Goal: Information Seeking & Learning: Learn about a topic

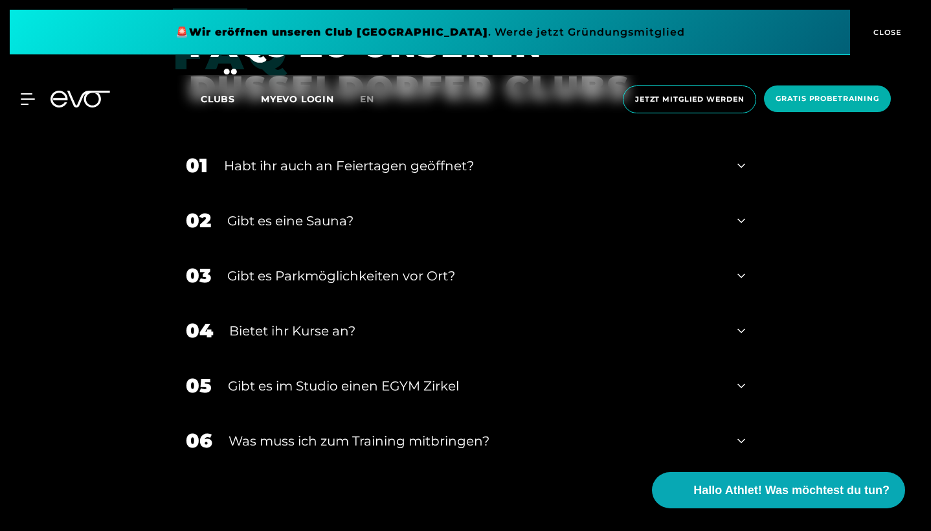
scroll to position [3765, 0]
click at [744, 269] on icon at bounding box center [742, 276] width 8 height 16
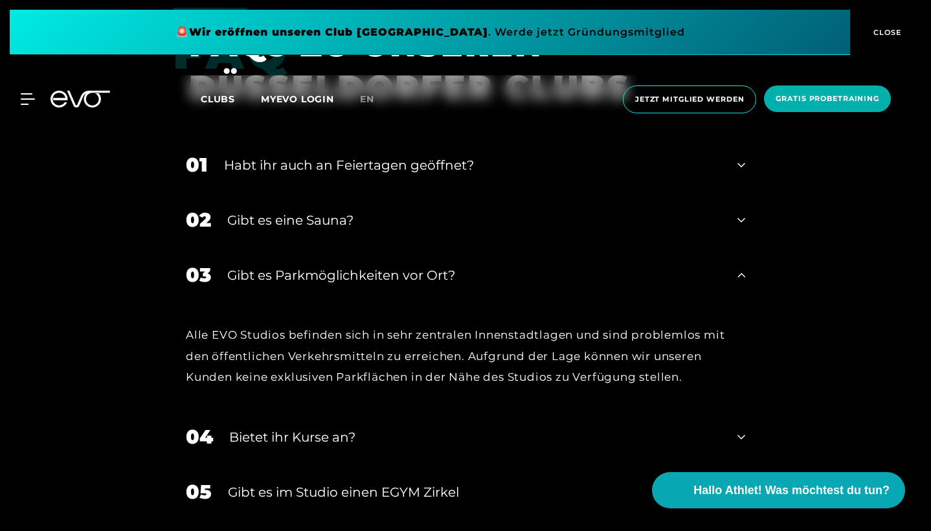
click at [744, 269] on icon at bounding box center [742, 276] width 8 height 16
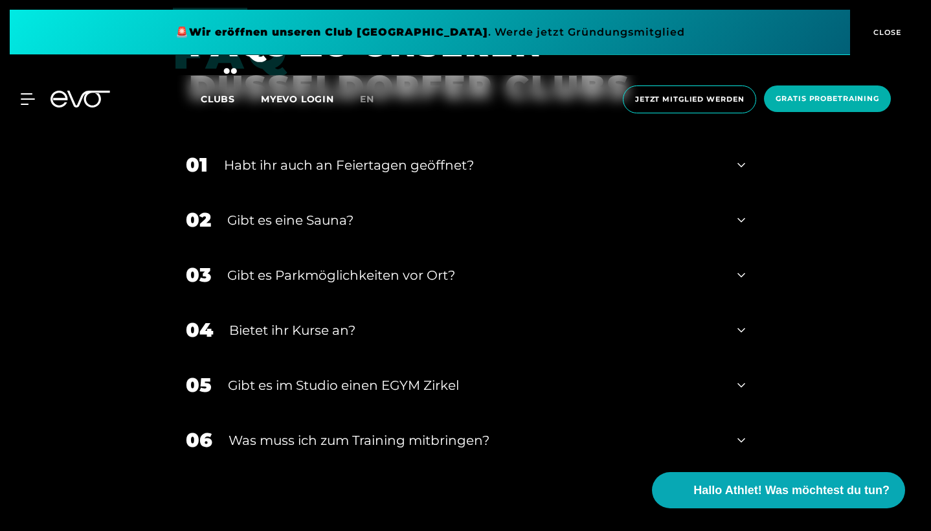
click at [738, 217] on icon at bounding box center [742, 220] width 8 height 16
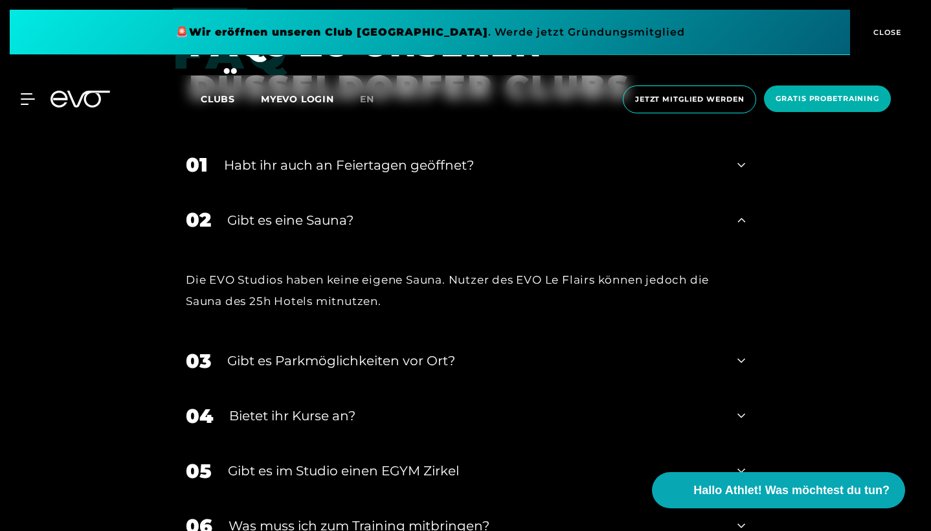
click at [737, 217] on div "02 Gibt es eine Sauna?" at bounding box center [466, 219] width 586 height 55
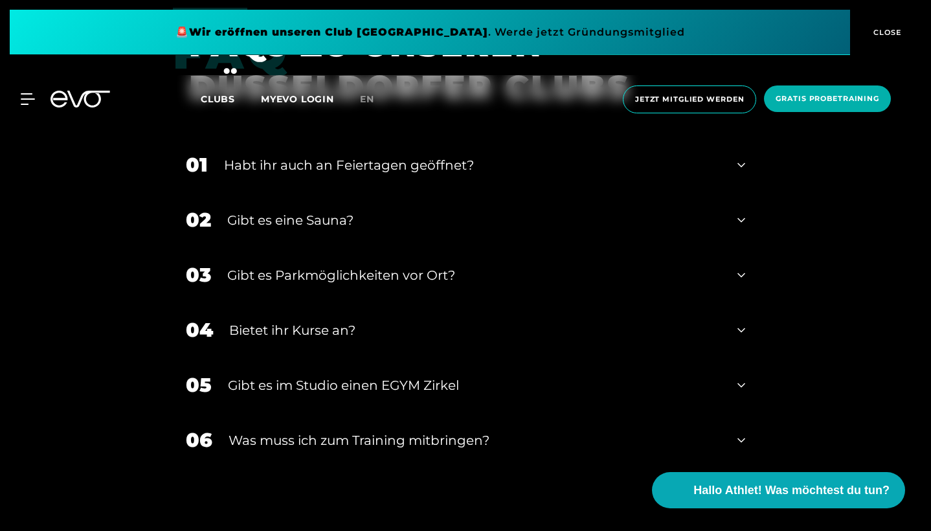
click at [744, 165] on icon at bounding box center [742, 165] width 8 height 16
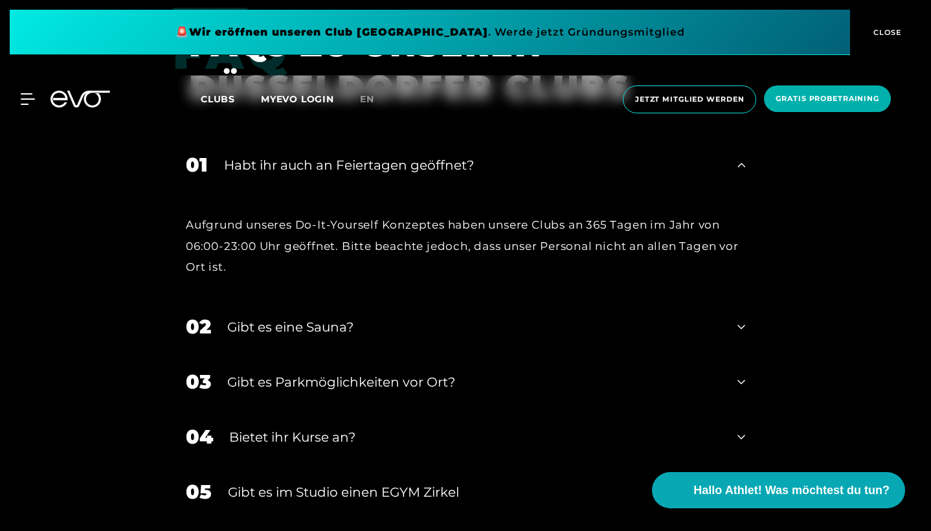
click at [744, 165] on icon at bounding box center [742, 165] width 8 height 16
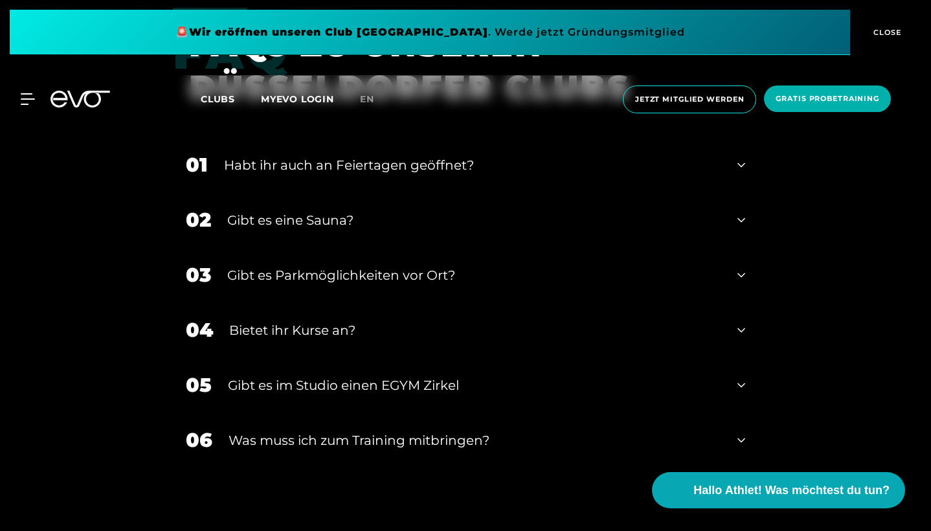
click at [735, 436] on div "06 Was muss ich zum Training mitbringen?" at bounding box center [466, 440] width 586 height 55
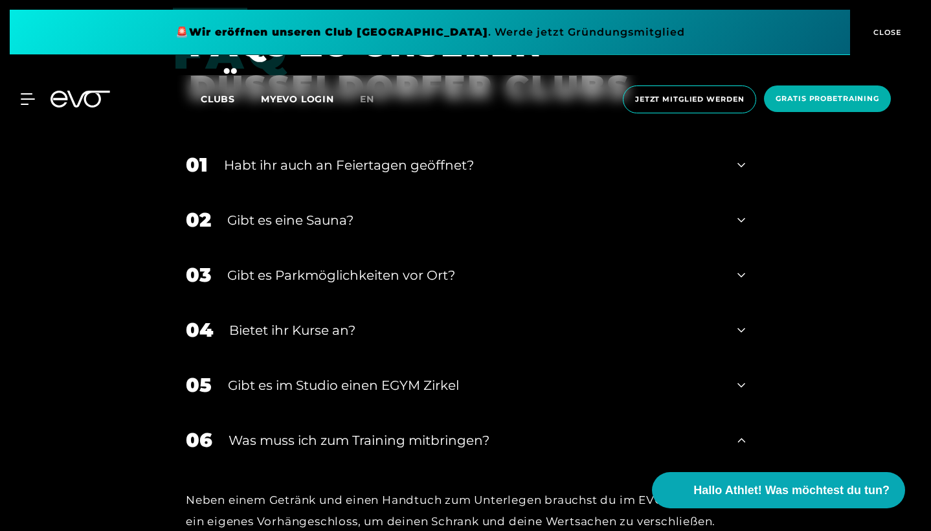
click at [735, 437] on div "06 Was muss ich zum Training mitbringen?" at bounding box center [466, 440] width 586 height 55
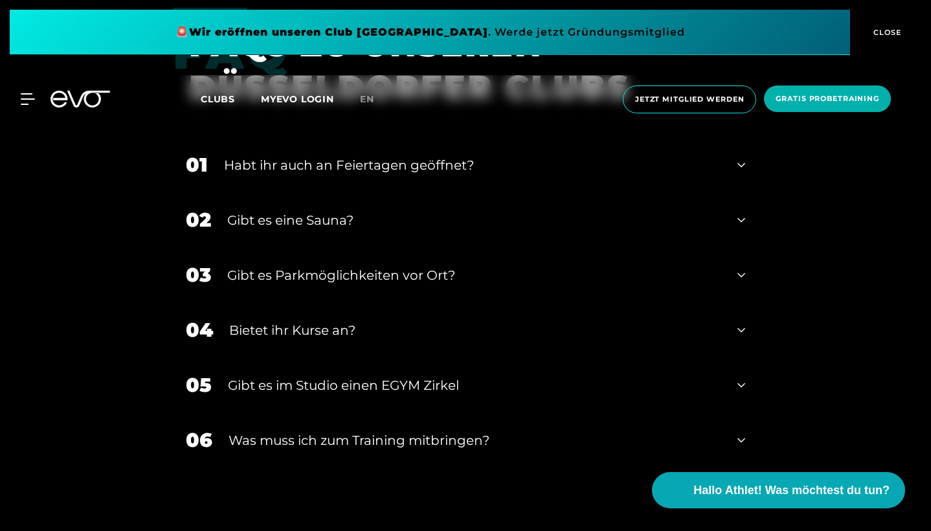
click at [744, 378] on icon at bounding box center [742, 386] width 8 height 16
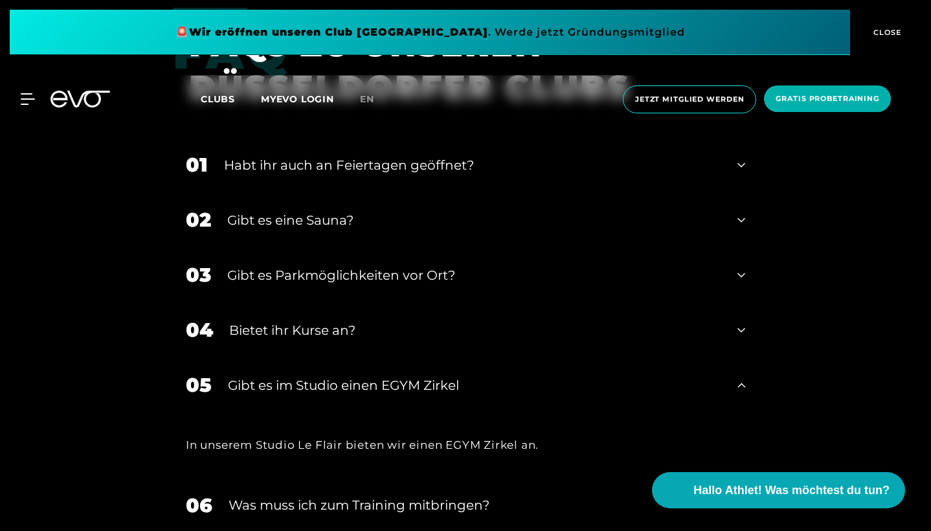
click at [744, 378] on icon at bounding box center [742, 386] width 8 height 16
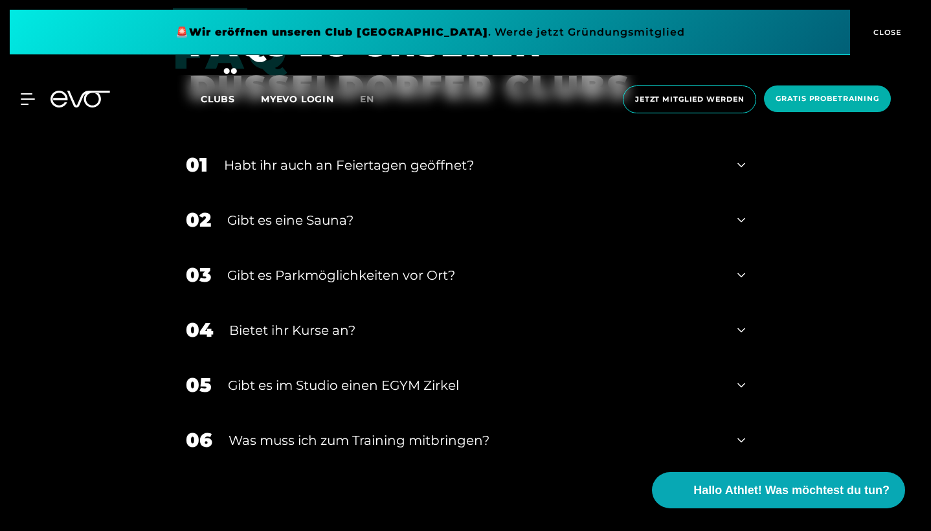
click at [740, 331] on icon at bounding box center [742, 331] width 8 height 16
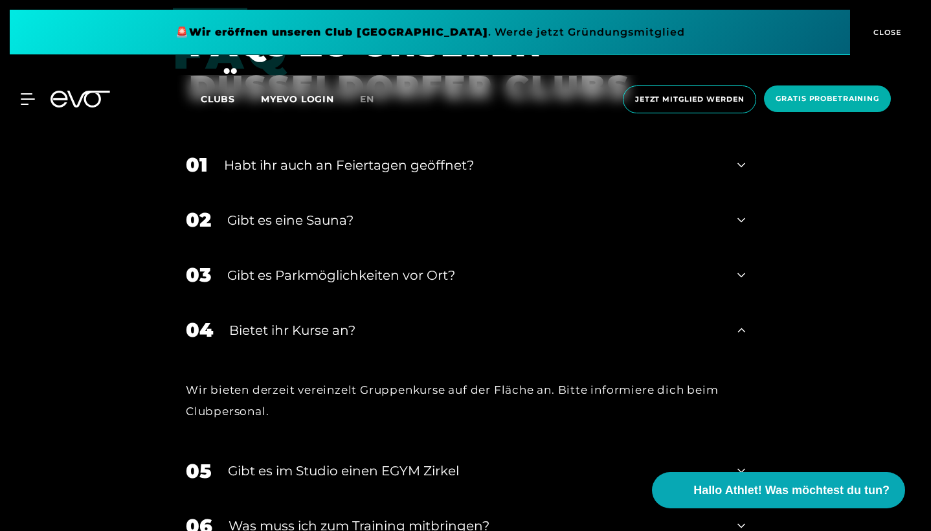
click at [740, 331] on icon at bounding box center [742, 331] width 8 height 16
